Goal: Transaction & Acquisition: Purchase product/service

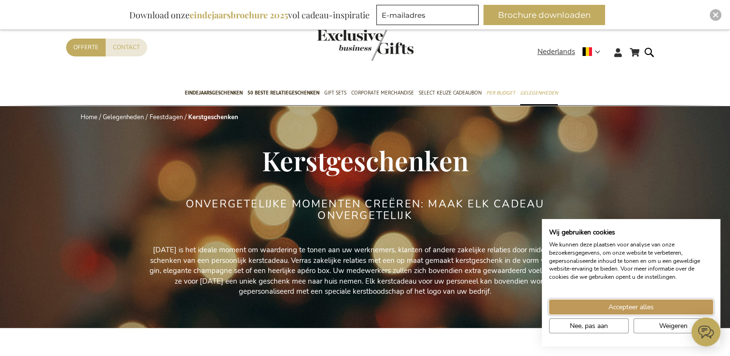
click at [676, 300] on button "Accepteer alles" at bounding box center [631, 306] width 164 height 15
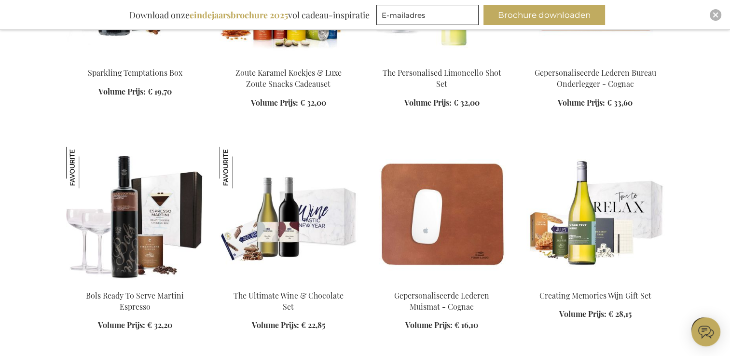
scroll to position [1254, 0]
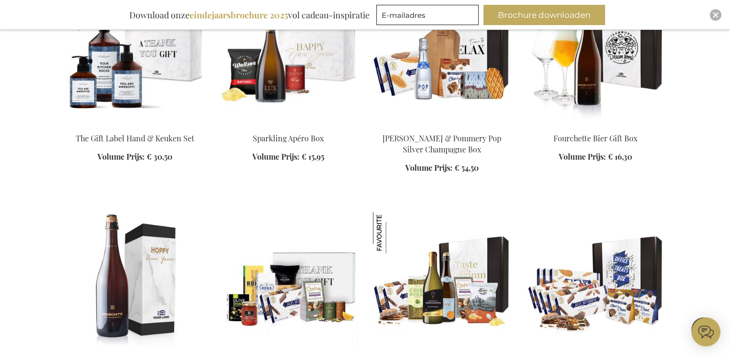
scroll to position [1929, 0]
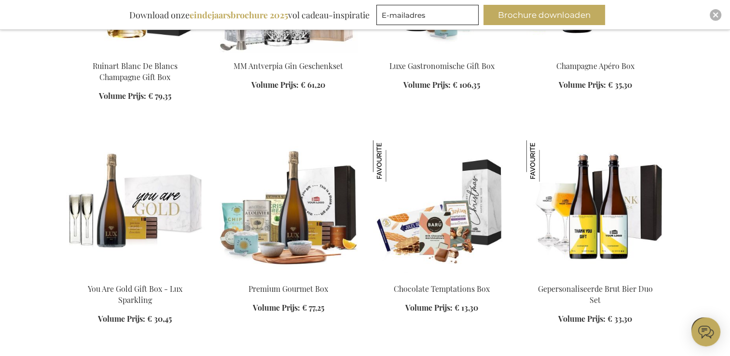
scroll to position [2363, 0]
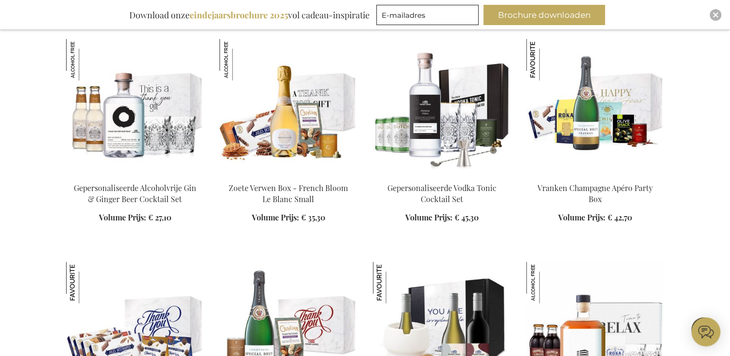
scroll to position [2701, 0]
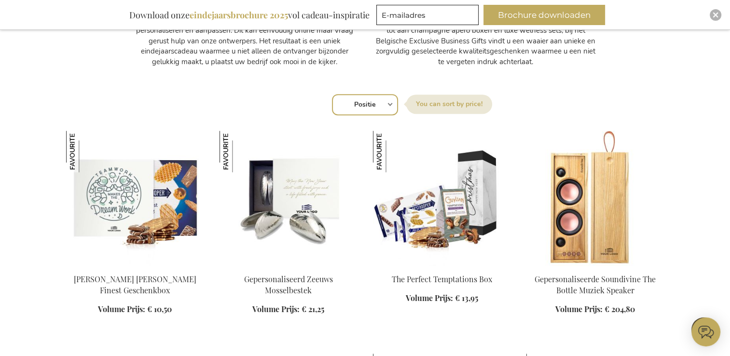
scroll to position [579, 0]
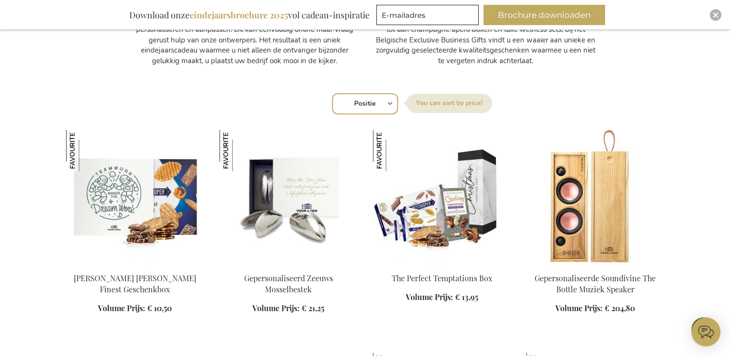
click at [349, 103] on select "Positie Best Sellers Meest bekeken Nieuw Biggest Saving Price: low to high Pric…" at bounding box center [365, 103] width 66 height 21
select select "price_asc"
click at [332, 93] on select "Positie Best Sellers Meest bekeken Nieuw Biggest Saving Price: low to high Pric…" at bounding box center [365, 103] width 66 height 21
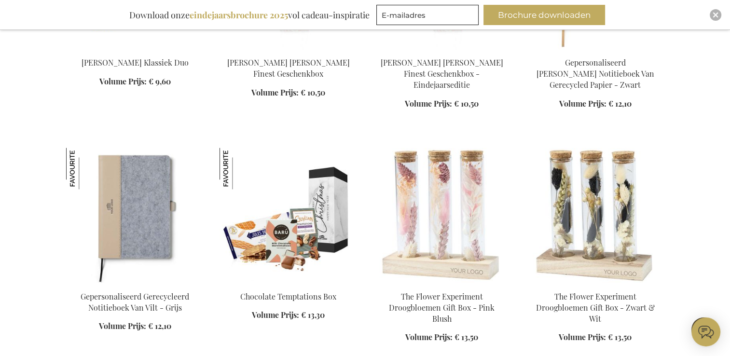
scroll to position [1254, 0]
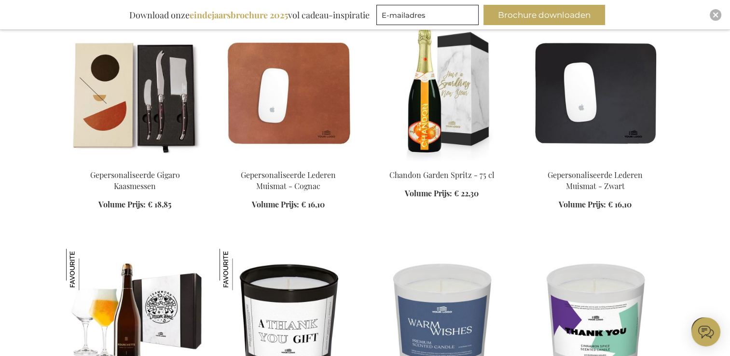
scroll to position [1881, 0]
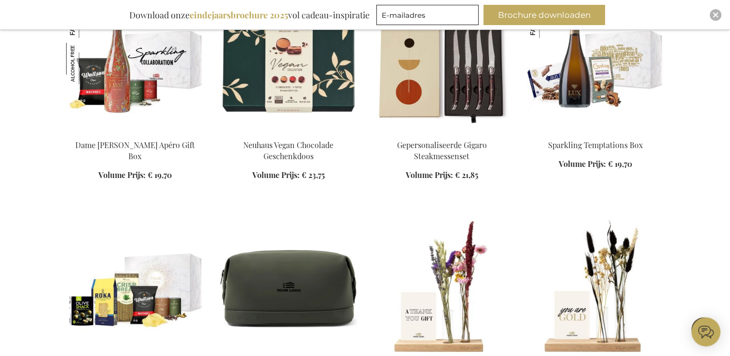
scroll to position [2315, 0]
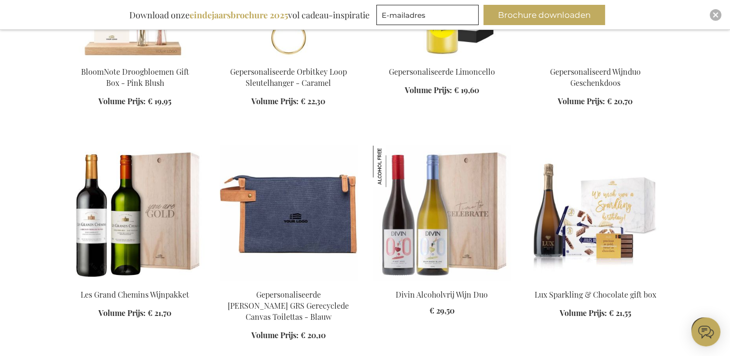
scroll to position [2845, 0]
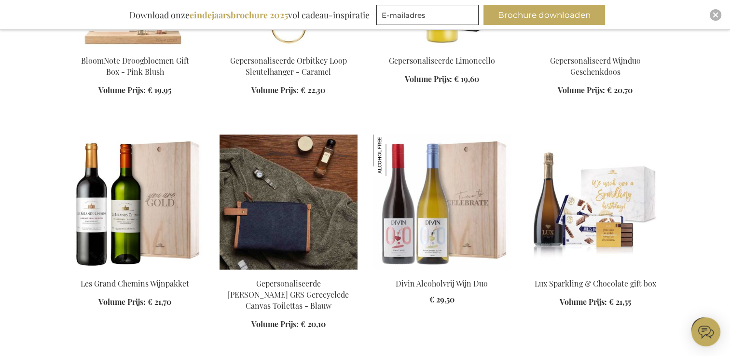
click at [276, 202] on img at bounding box center [288, 202] width 138 height 135
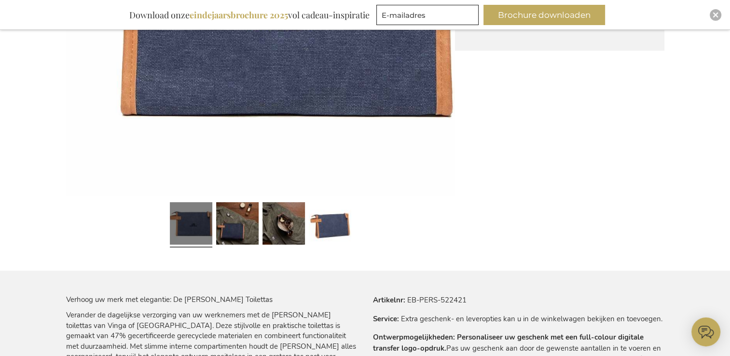
scroll to position [367, 0]
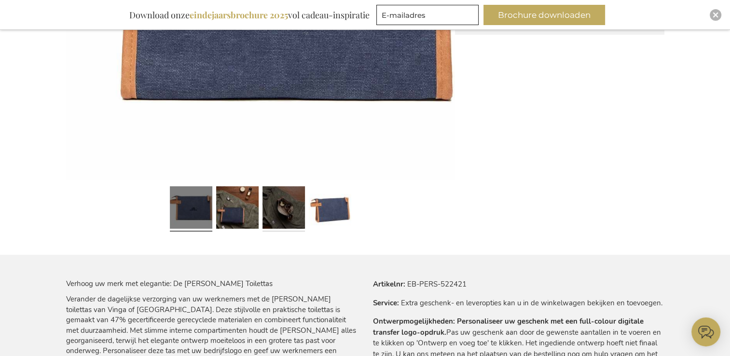
click at [278, 194] on link at bounding box center [283, 209] width 42 height 53
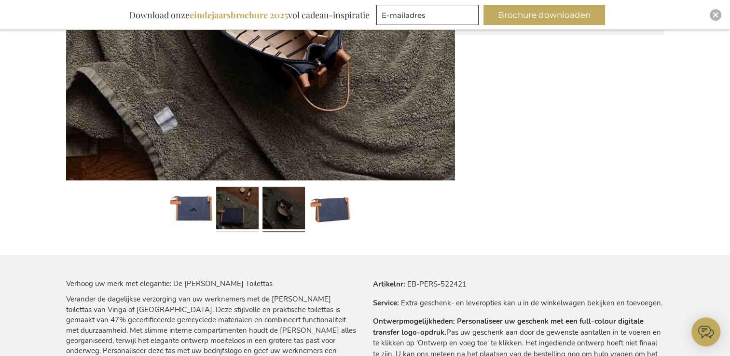
click at [248, 200] on link at bounding box center [237, 209] width 42 height 53
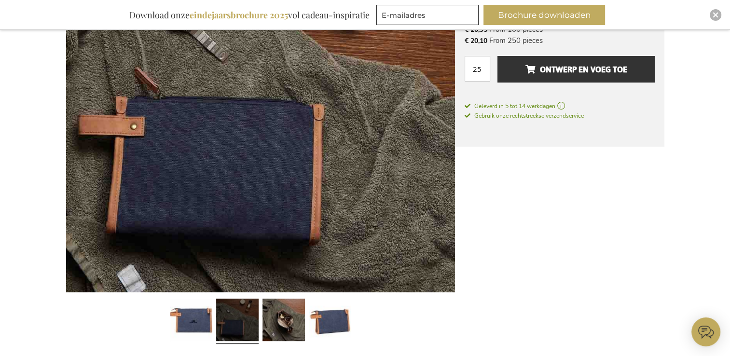
scroll to position [223, 0]
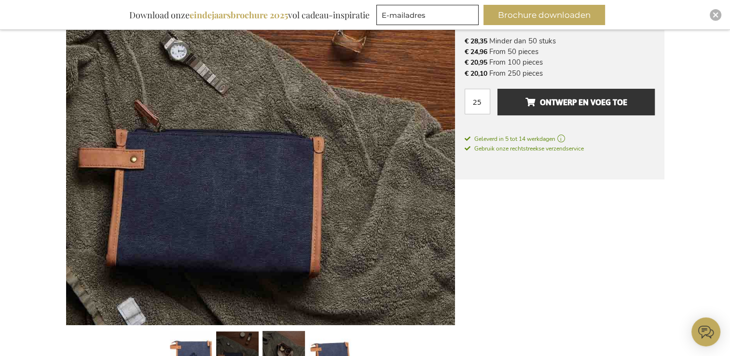
click at [285, 335] on link at bounding box center [283, 353] width 42 height 53
